Goal: Task Accomplishment & Management: Manage account settings

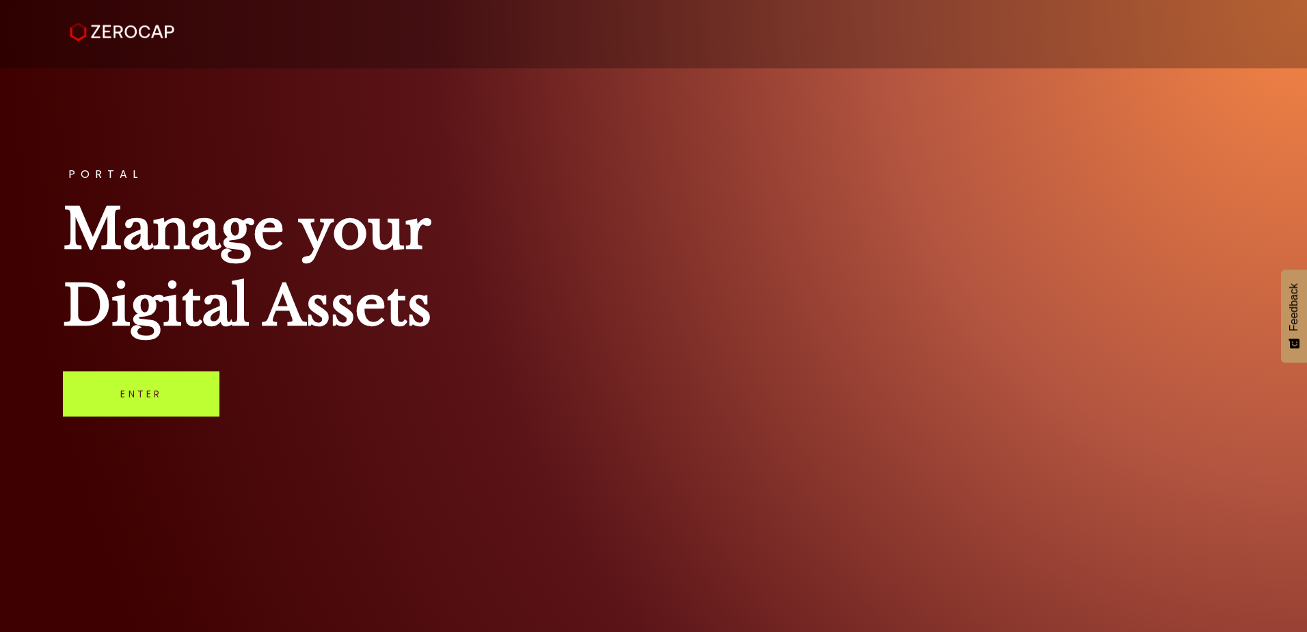
click at [150, 405] on link "Enter" at bounding box center [141, 393] width 157 height 45
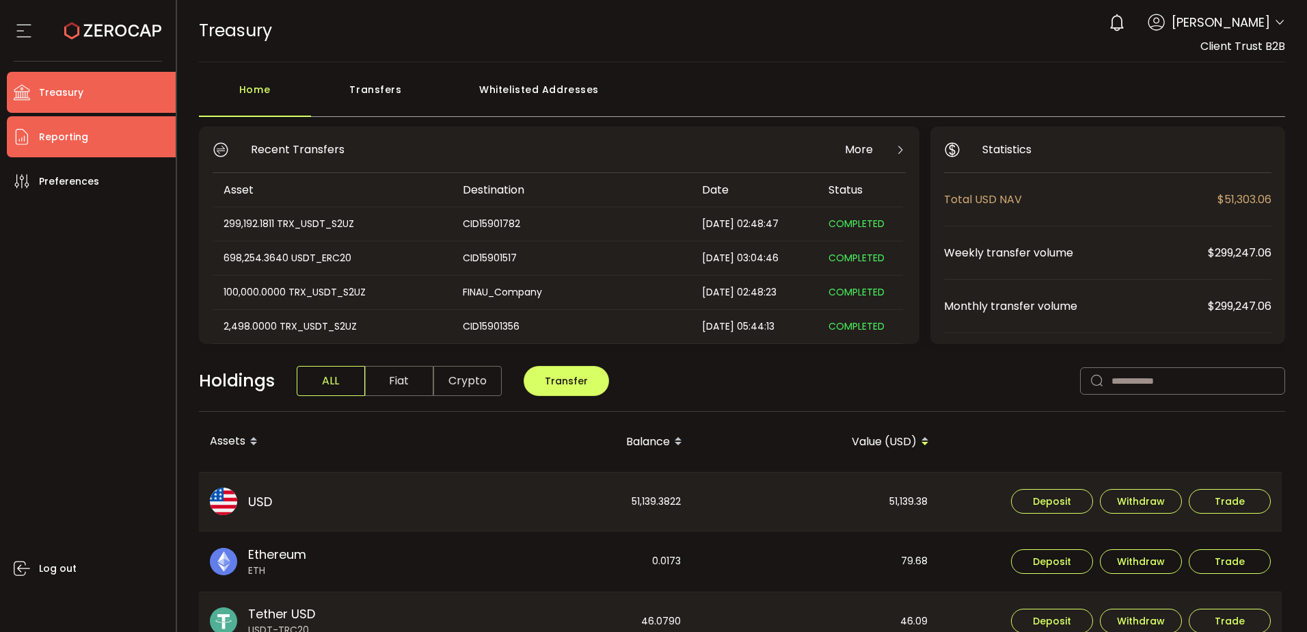
click at [110, 132] on li "Reporting" at bounding box center [91, 136] width 169 height 41
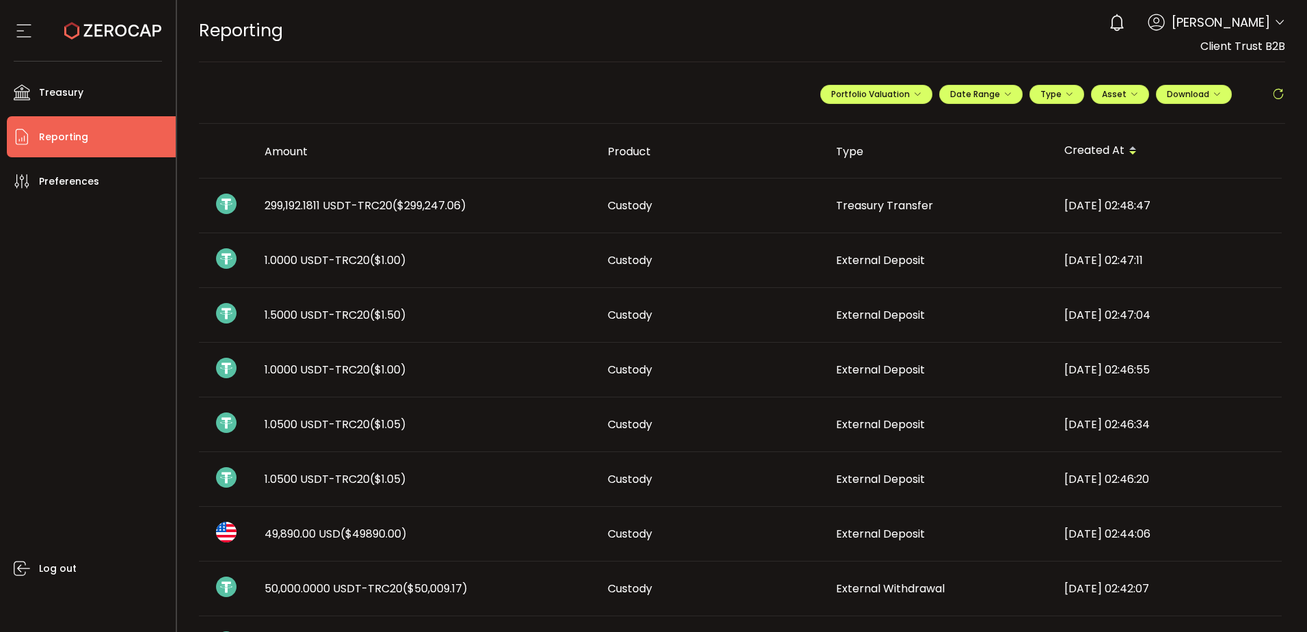
click at [407, 535] on span "($49890.00)" at bounding box center [374, 534] width 66 height 16
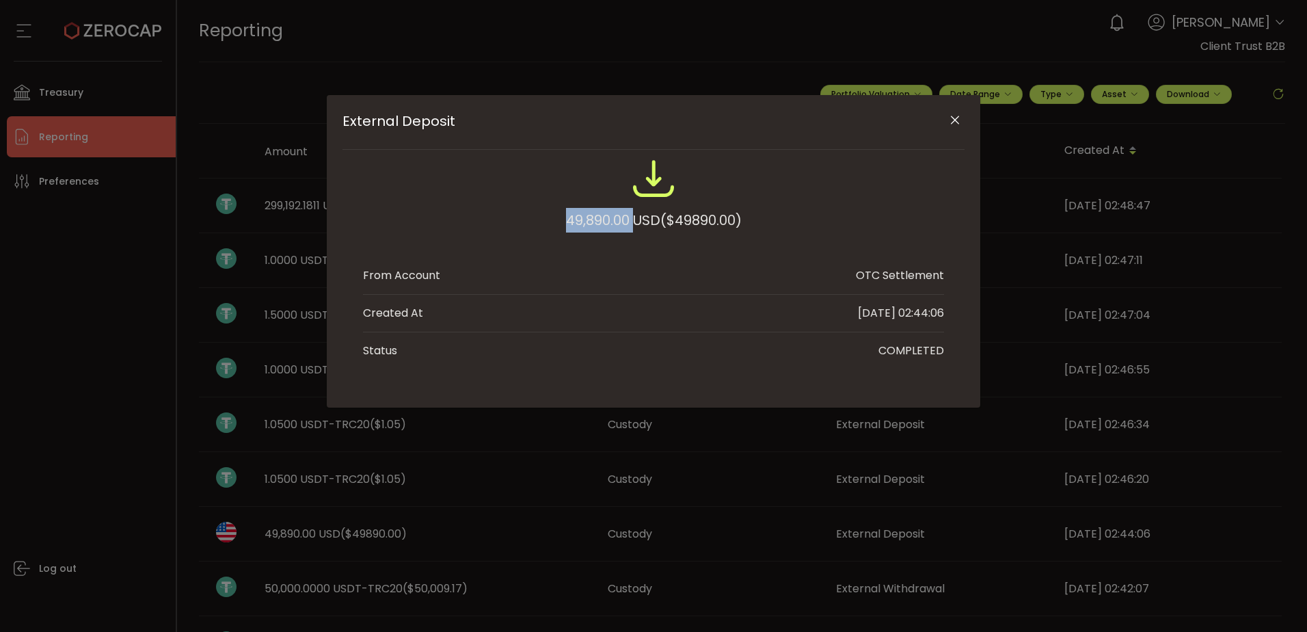
drag, startPoint x: 633, startPoint y: 218, endPoint x: 545, endPoint y: 219, distance: 88.2
click at [545, 219] on div "49,890.00 USD ($49890.00)" at bounding box center [653, 202] width 581 height 90
copy div "49,890.00"
click at [955, 116] on icon "Close" at bounding box center [955, 121] width 14 height 14
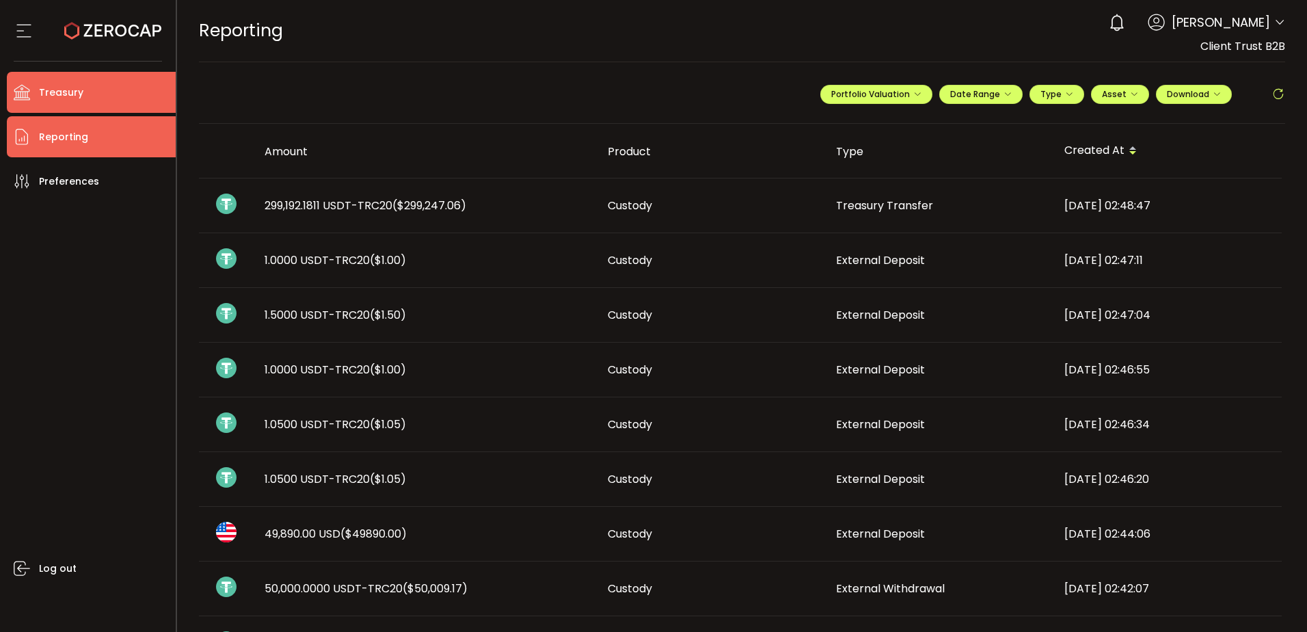
click at [153, 97] on li "Treasury" at bounding box center [91, 92] width 169 height 41
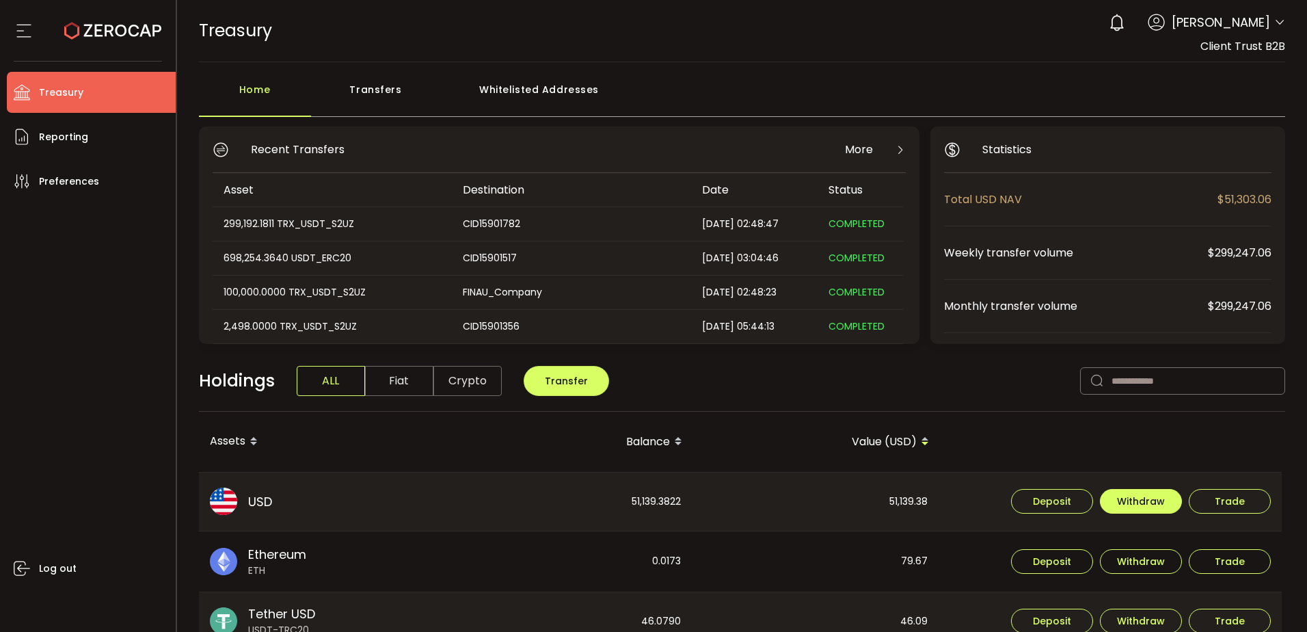
click at [1132, 508] on button "Withdraw" at bounding box center [1141, 501] width 82 height 25
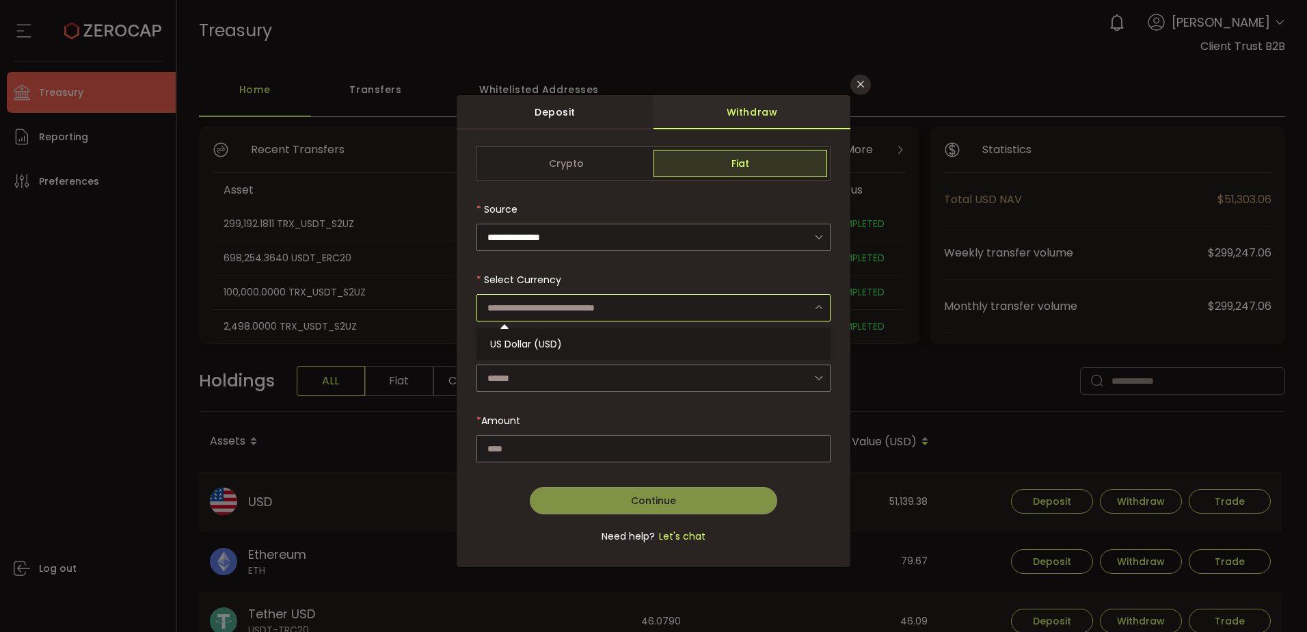
click at [563, 303] on input "dialog" at bounding box center [654, 307] width 354 height 27
click at [561, 345] on span "US Dollar (USD)" at bounding box center [526, 344] width 72 height 14
type input "**********"
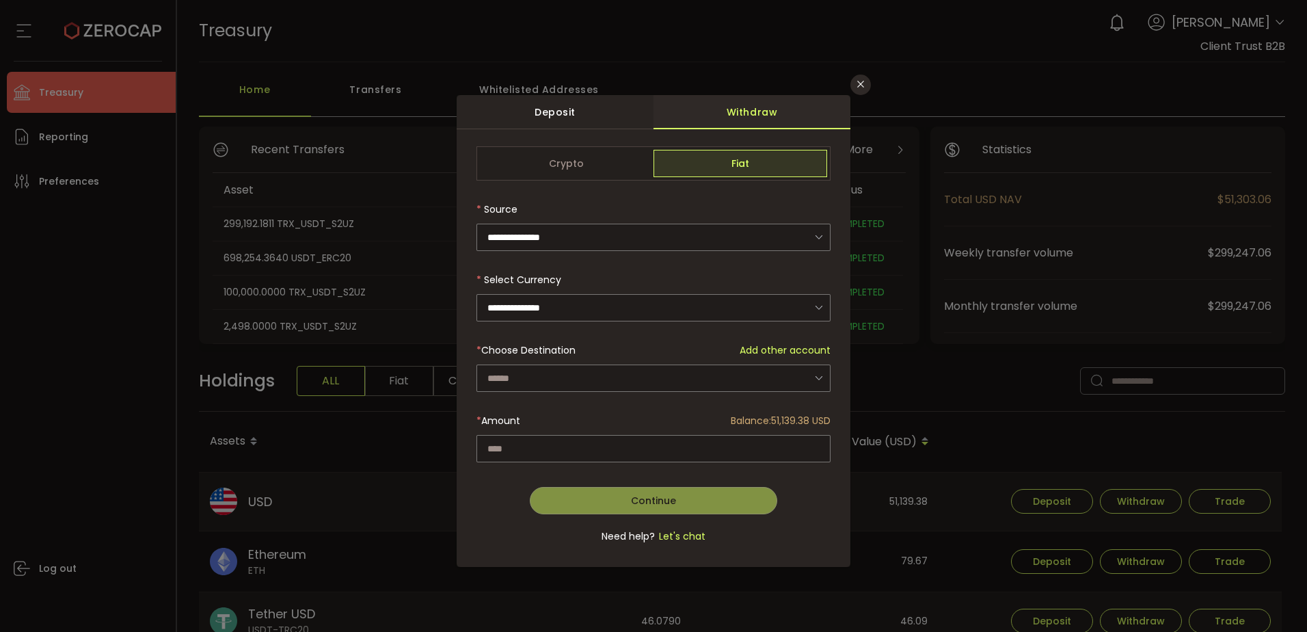
click at [558, 384] on div "dialog" at bounding box center [654, 352] width 354 height 412
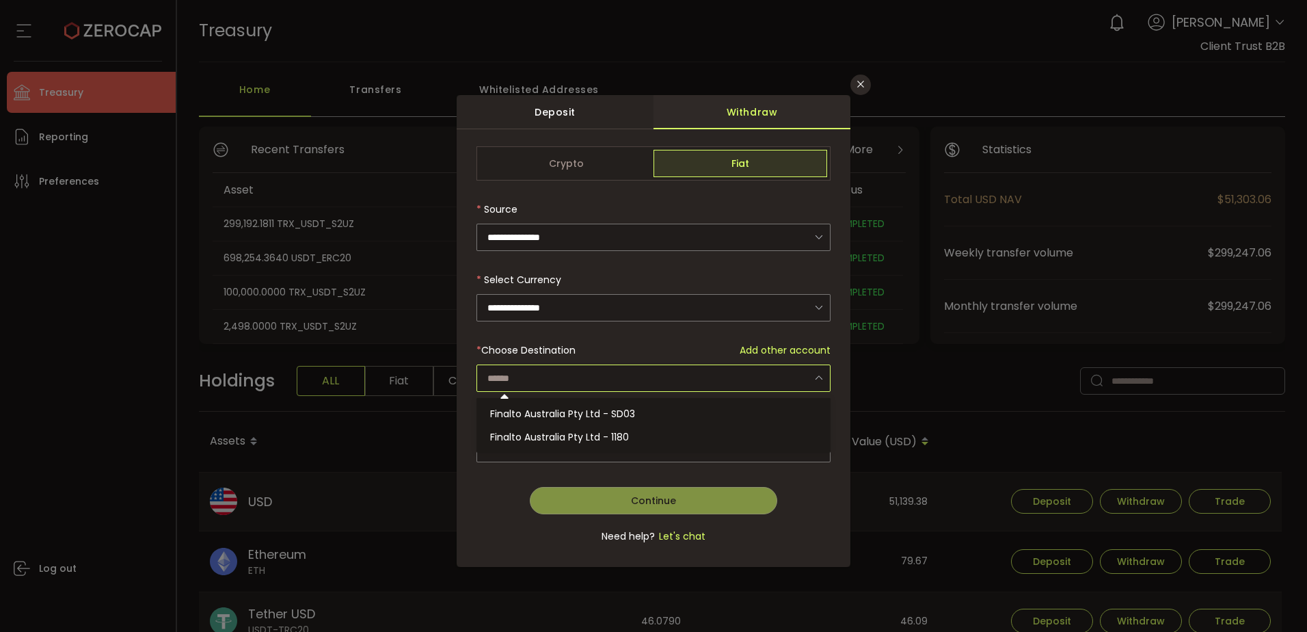
click at [563, 381] on input "dialog" at bounding box center [654, 377] width 354 height 27
click at [555, 411] on span "Finalto Australia Pty Ltd - SD03" at bounding box center [562, 414] width 145 height 14
type input "**********"
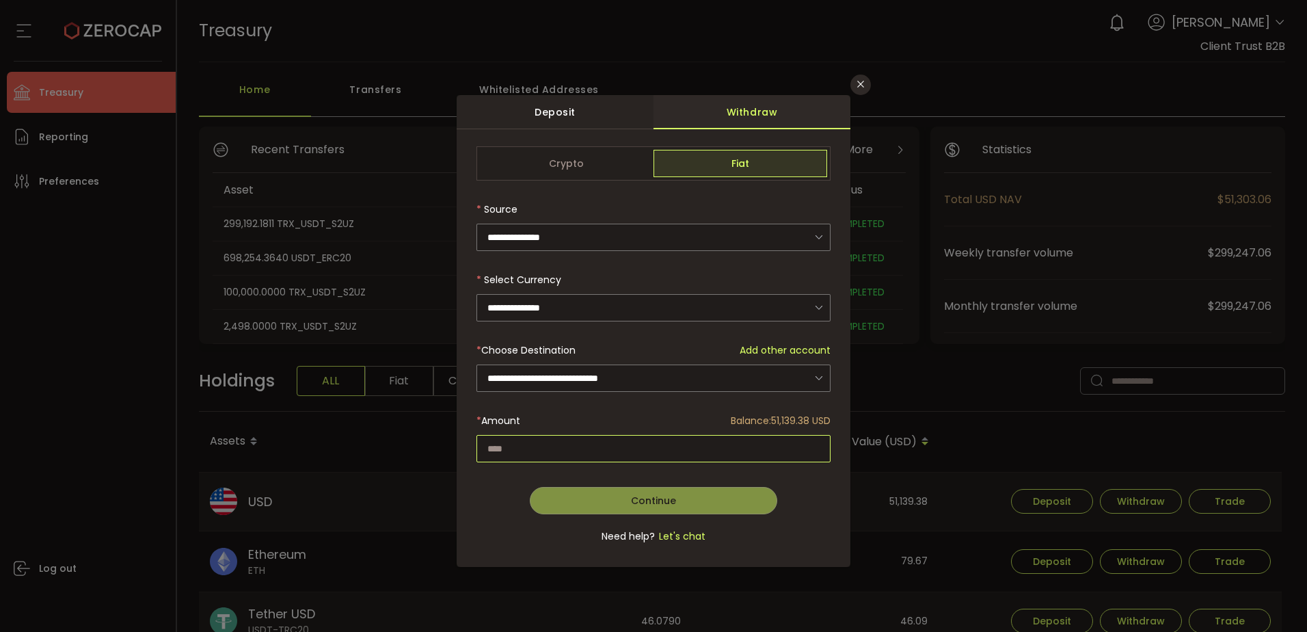
click at [555, 435] on input "dialog" at bounding box center [654, 448] width 354 height 27
paste input "********"
type input "********"
click at [659, 501] on span "Continue" at bounding box center [653, 501] width 45 height 14
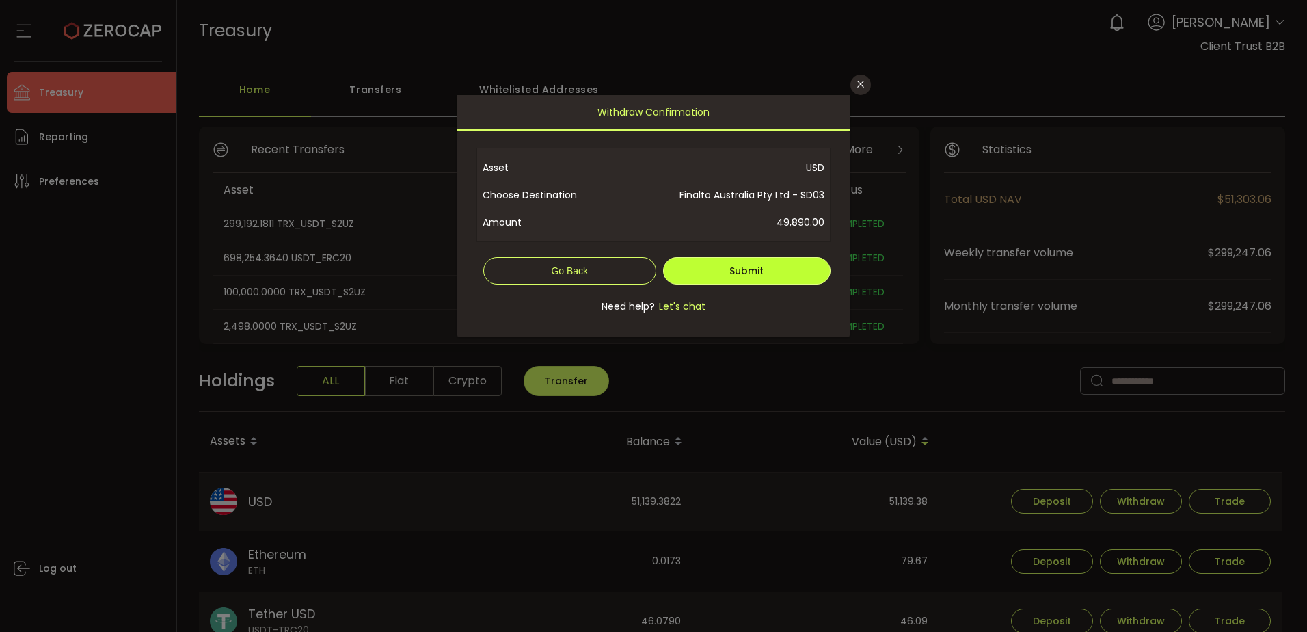
click at [729, 279] on button "Submit" at bounding box center [747, 270] width 168 height 27
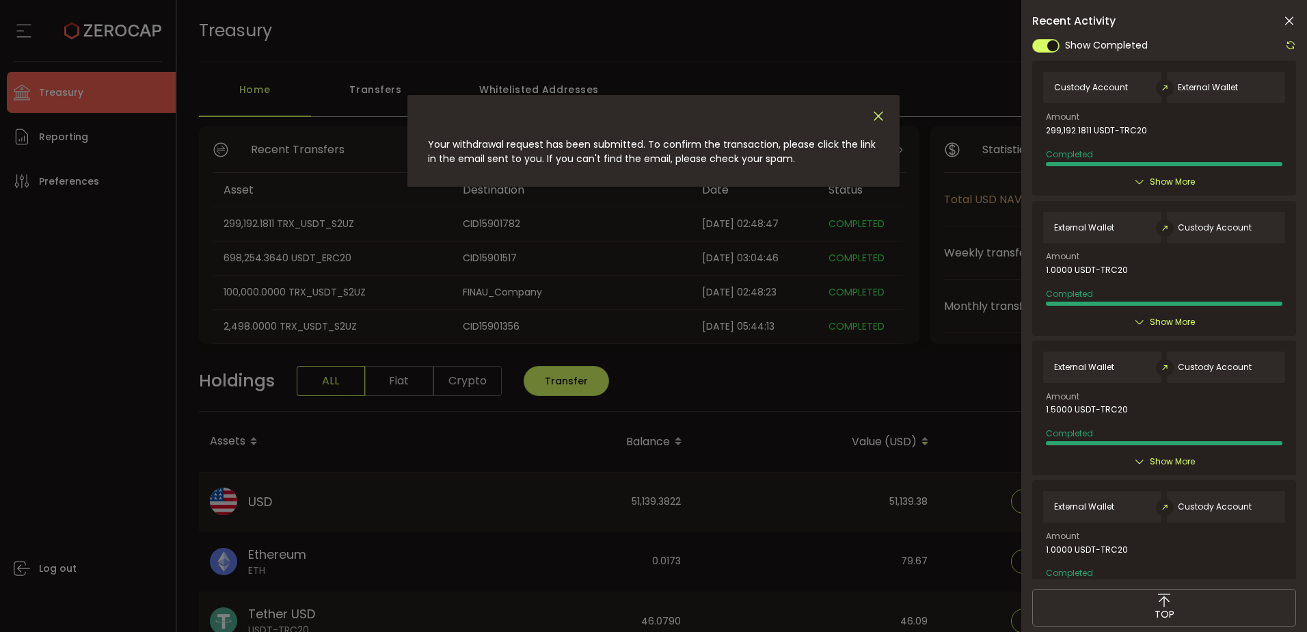
click at [877, 110] on icon "Close" at bounding box center [878, 116] width 15 height 15
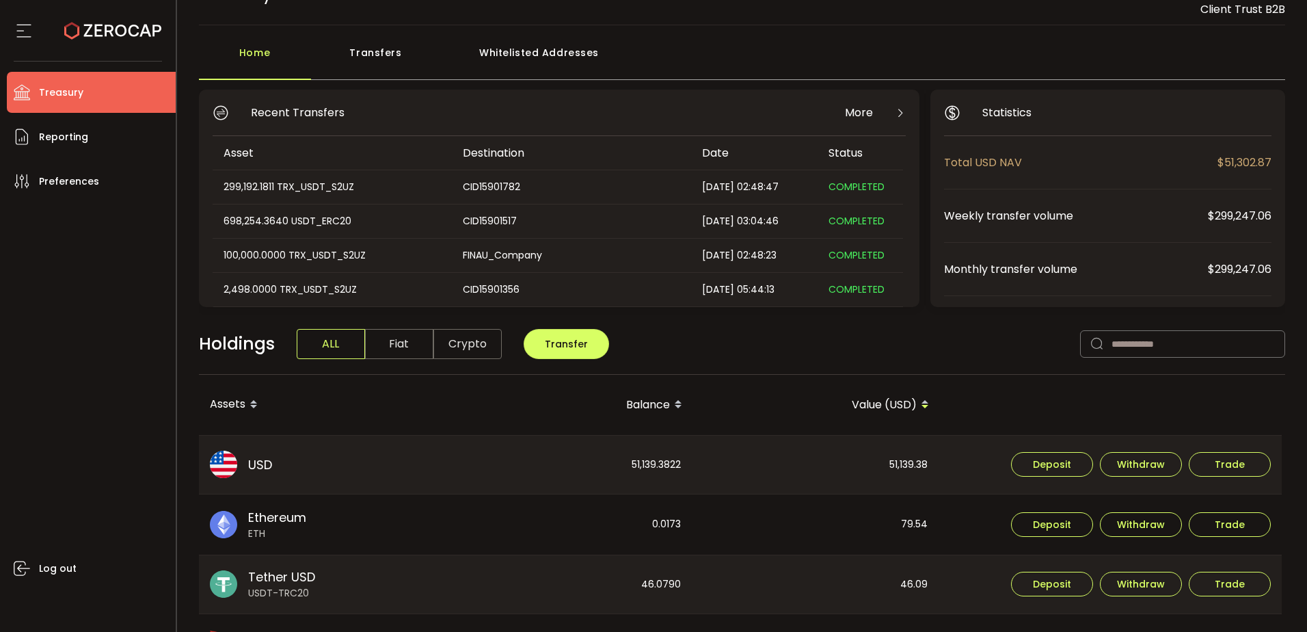
scroll to position [68, 0]
